Goal: Use online tool/utility: Utilize a website feature to perform a specific function

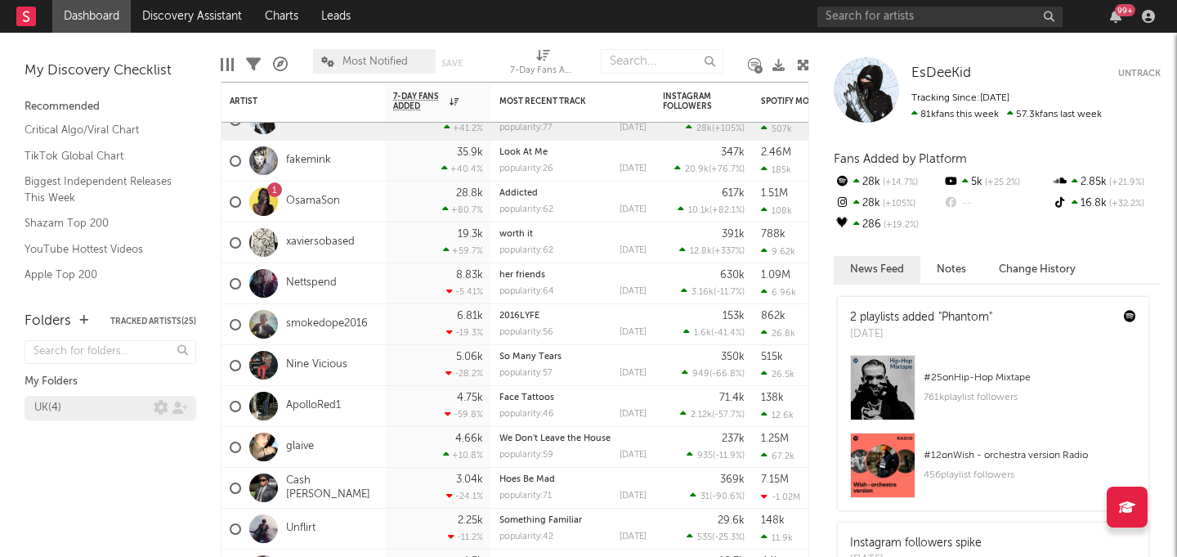
click at [108, 396] on link "UK ( 4 )" at bounding box center [111, 408] width 172 height 25
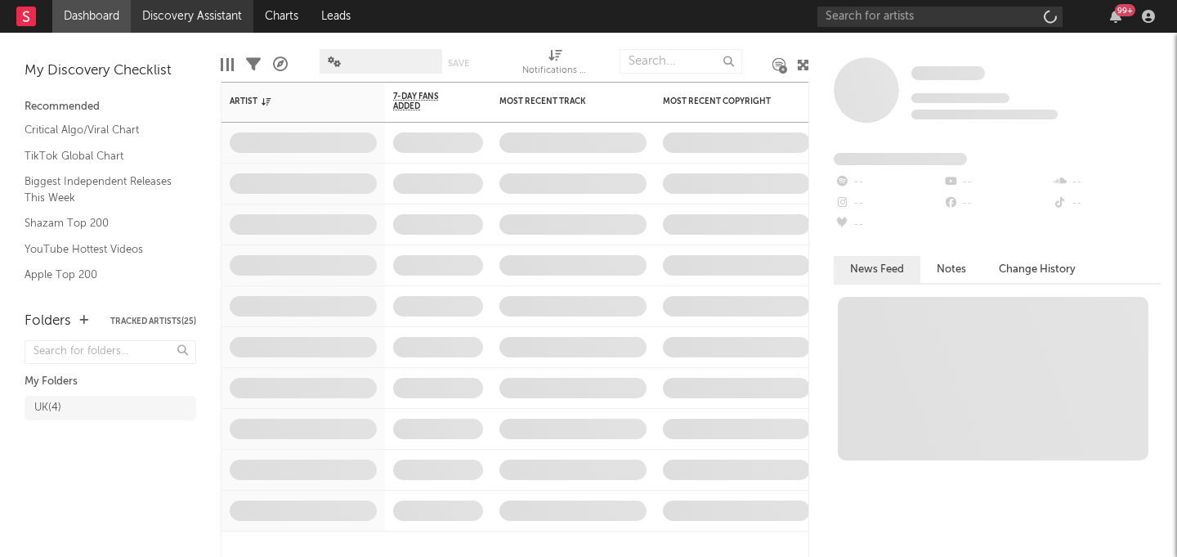
click at [185, 10] on link "Discovery Assistant" at bounding box center [192, 16] width 123 height 33
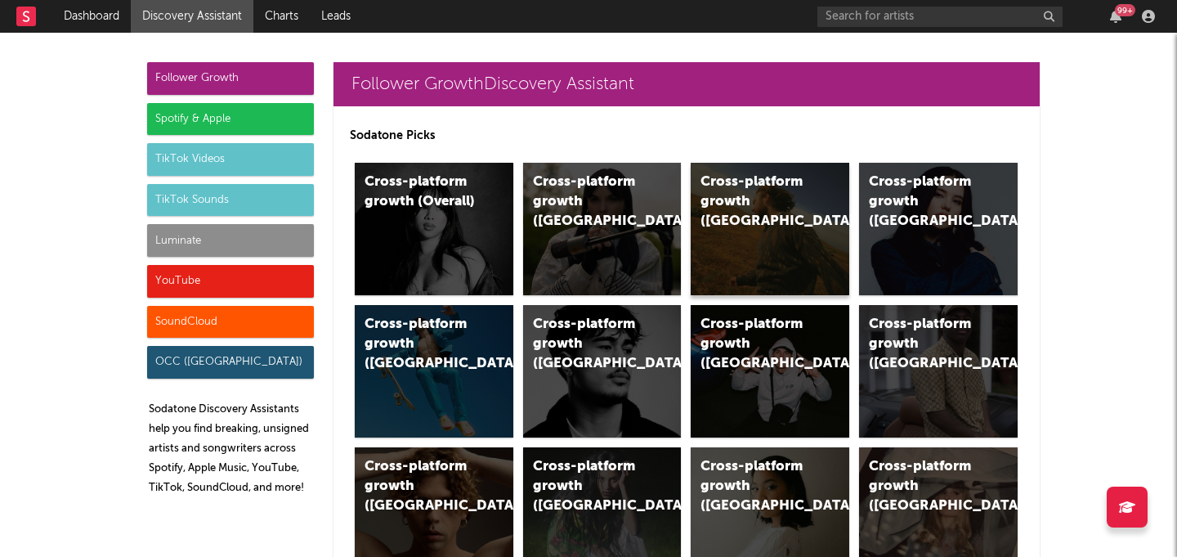
click at [771, 242] on div "Cross-platform growth ([GEOGRAPHIC_DATA])" at bounding box center [770, 229] width 159 height 132
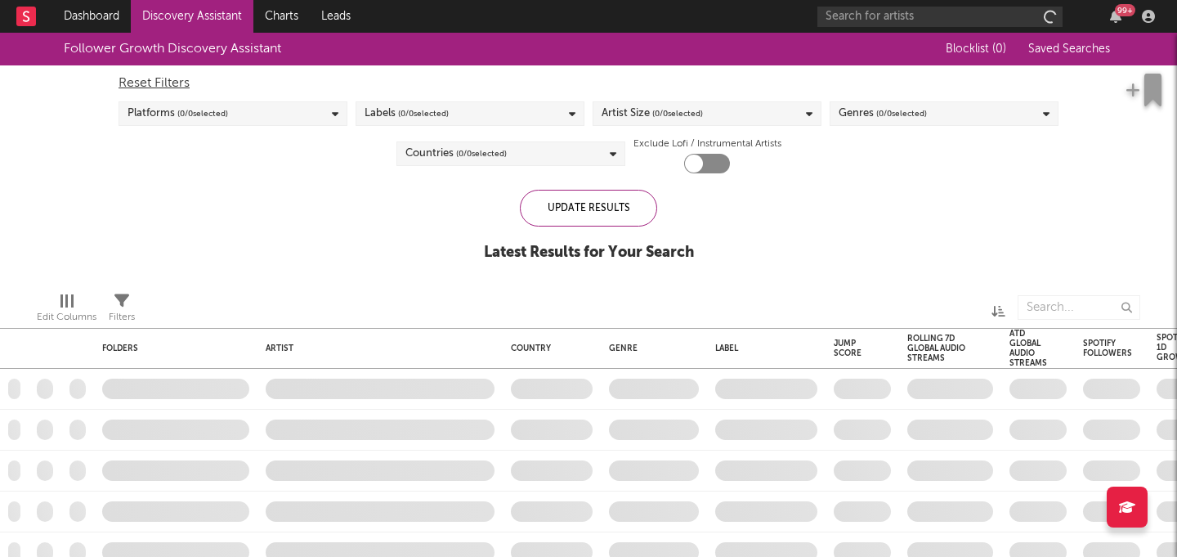
checkbox input "true"
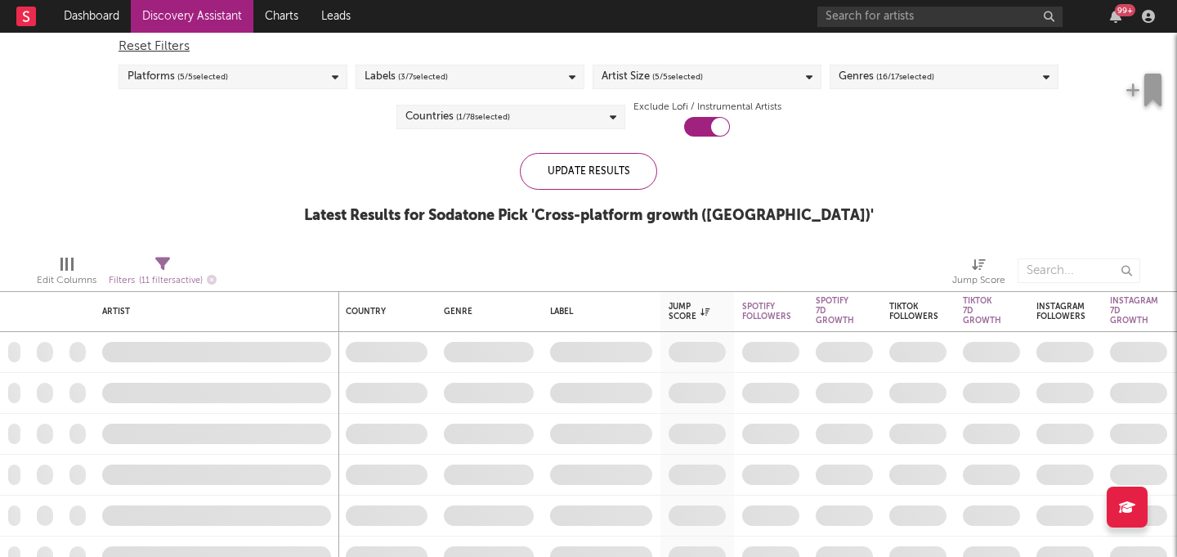
click at [909, 74] on span "( 16 / 17 selected)" at bounding box center [905, 77] width 58 height 20
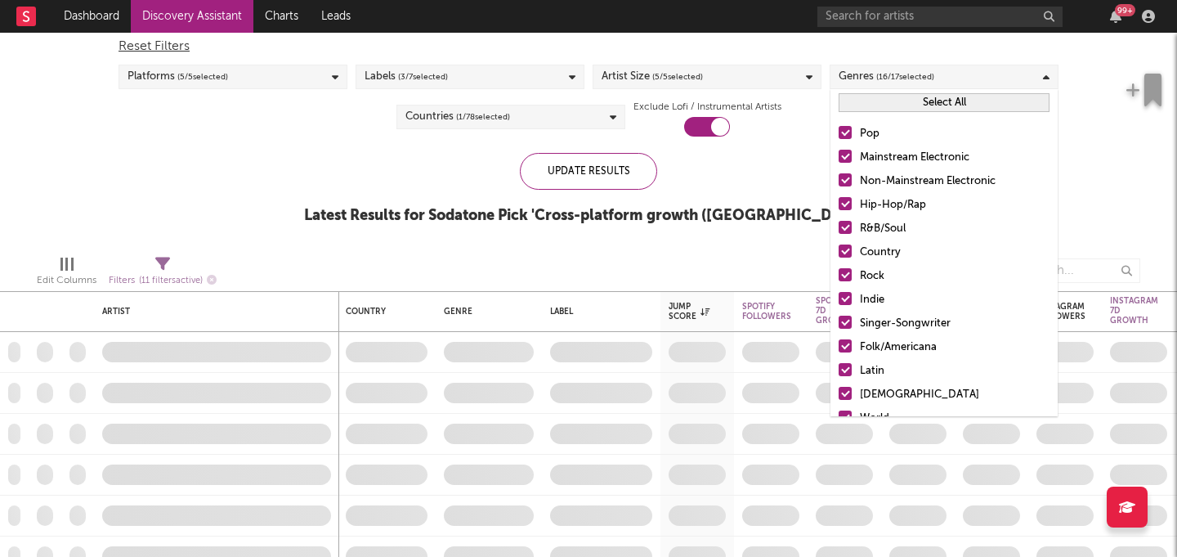
click at [894, 105] on button "Select All" at bounding box center [944, 102] width 211 height 19
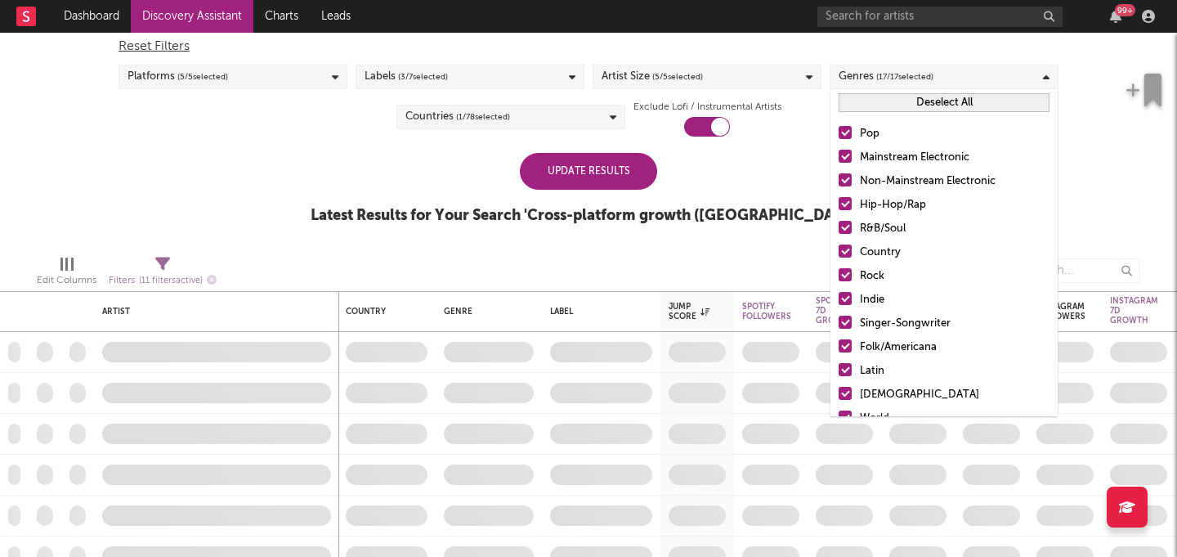
click at [894, 105] on button "Deselect All" at bounding box center [944, 102] width 211 height 19
click at [894, 105] on button "Select All" at bounding box center [944, 102] width 211 height 19
click at [906, 104] on button "Deselect All" at bounding box center [944, 102] width 211 height 19
click at [846, 208] on div at bounding box center [845, 203] width 13 height 13
click at [839, 208] on input "Hip-Hop/Rap" at bounding box center [839, 205] width 0 height 20
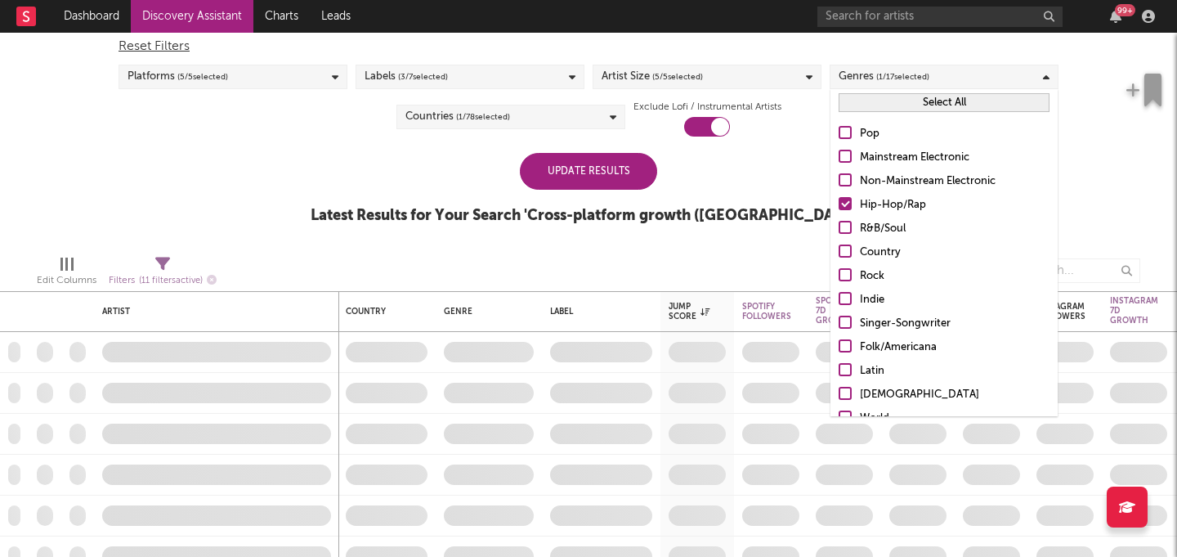
scroll to position [115, 0]
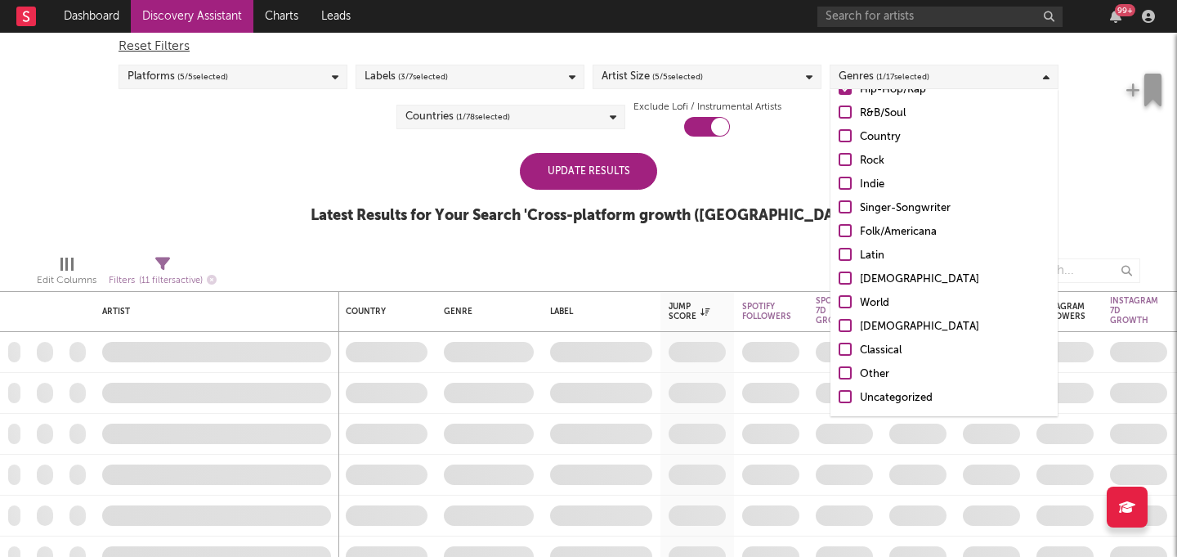
click at [811, 227] on div "Follower Growth Discovery Assistant Blocklist ( 0 ) Saved Searches ( 0 ) Reset …" at bounding box center [588, 119] width 1177 height 246
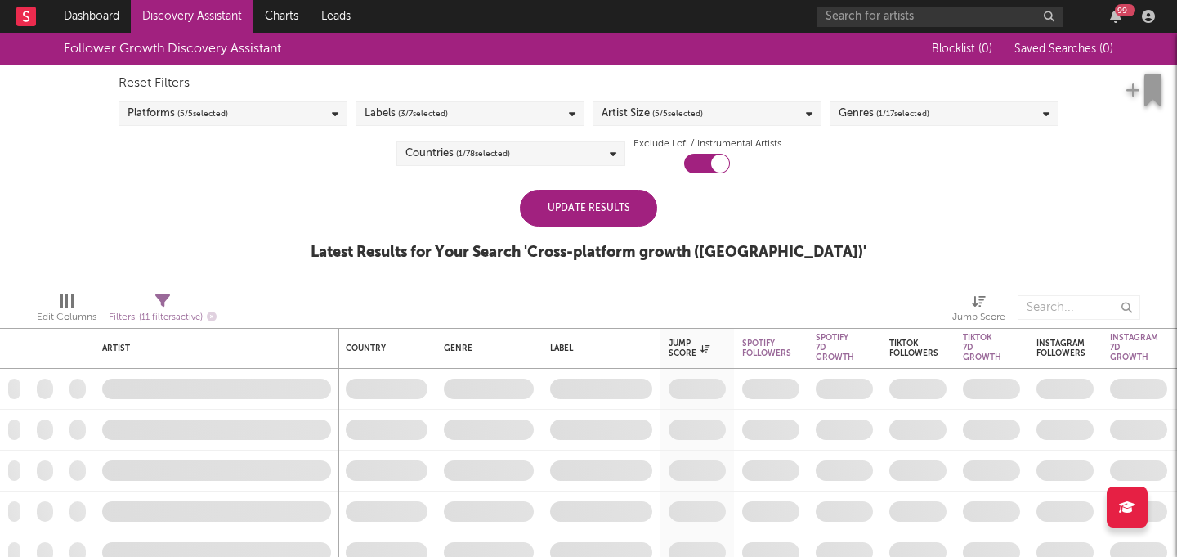
click at [612, 204] on div "Update Results" at bounding box center [588, 208] width 137 height 37
